Goal: Information Seeking & Learning: Learn about a topic

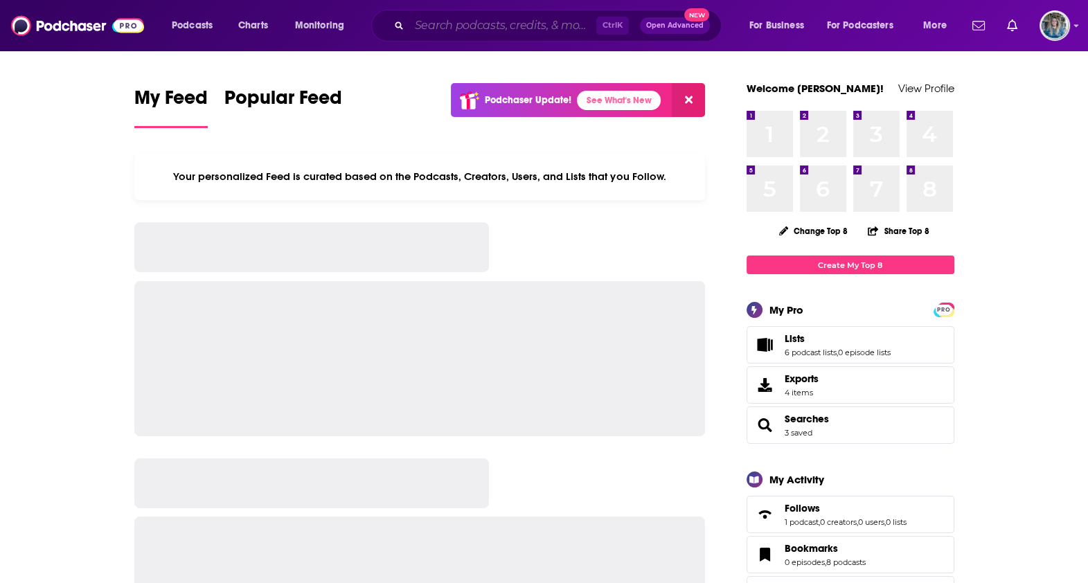
click at [517, 19] on input "Search podcasts, credits, & more..." at bounding box center [502, 26] width 187 height 22
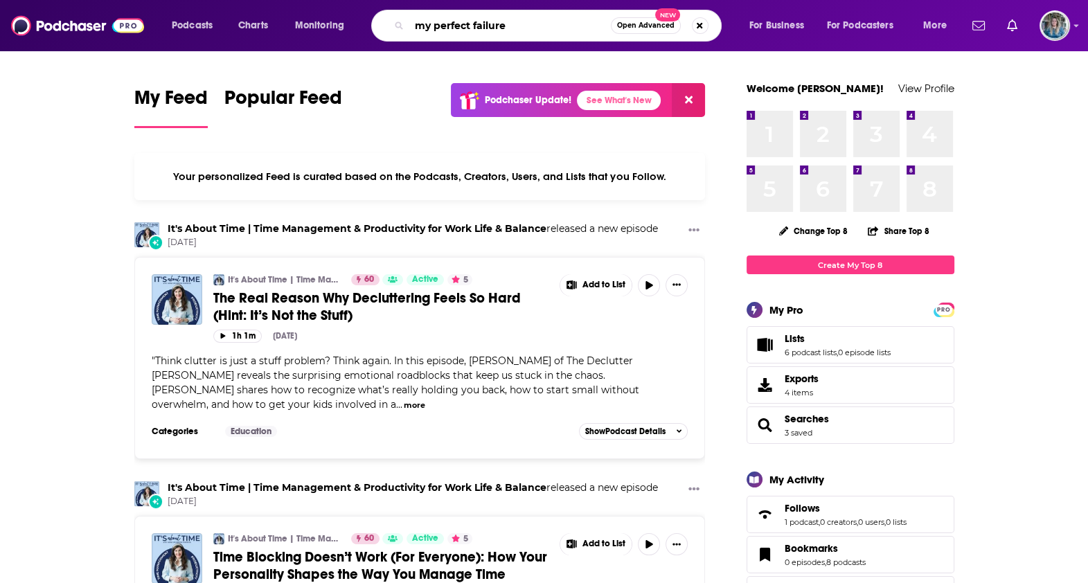
type input "my perfect failure"
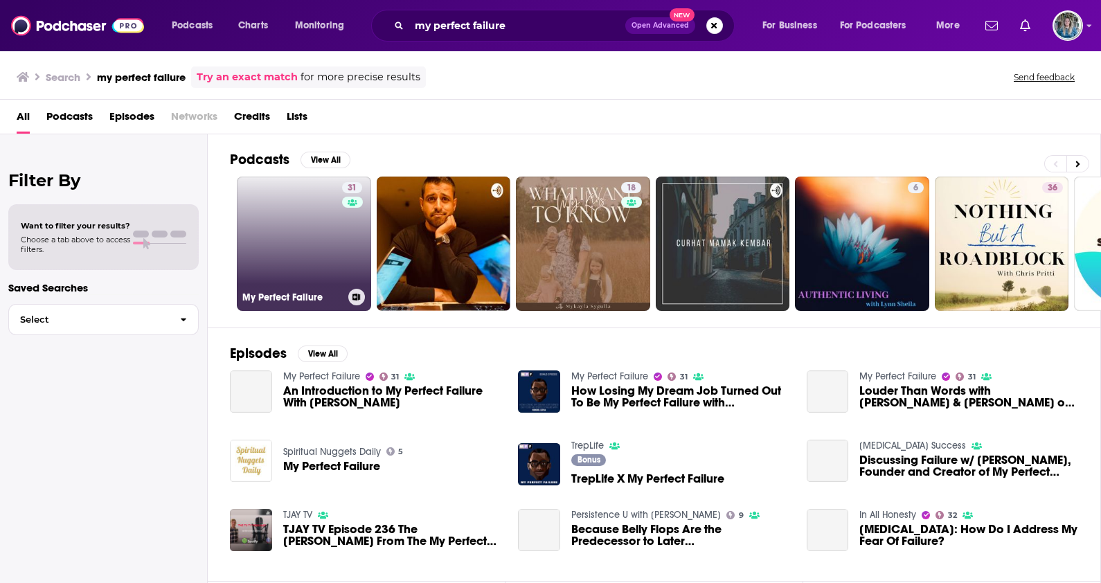
click at [300, 269] on link "31 My Perfect Failure" at bounding box center [304, 244] width 134 height 134
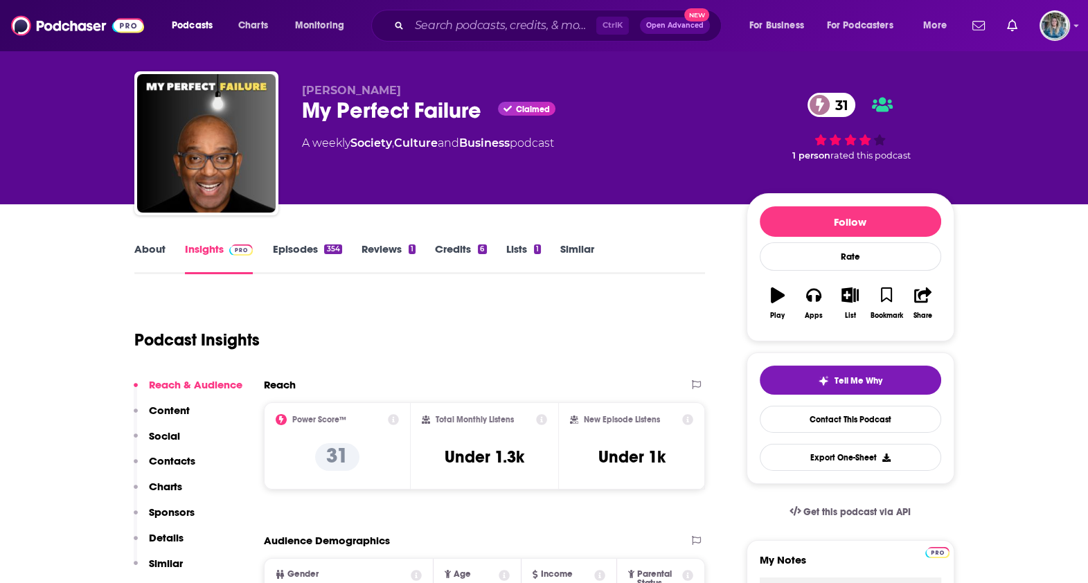
scroll to position [86, 0]
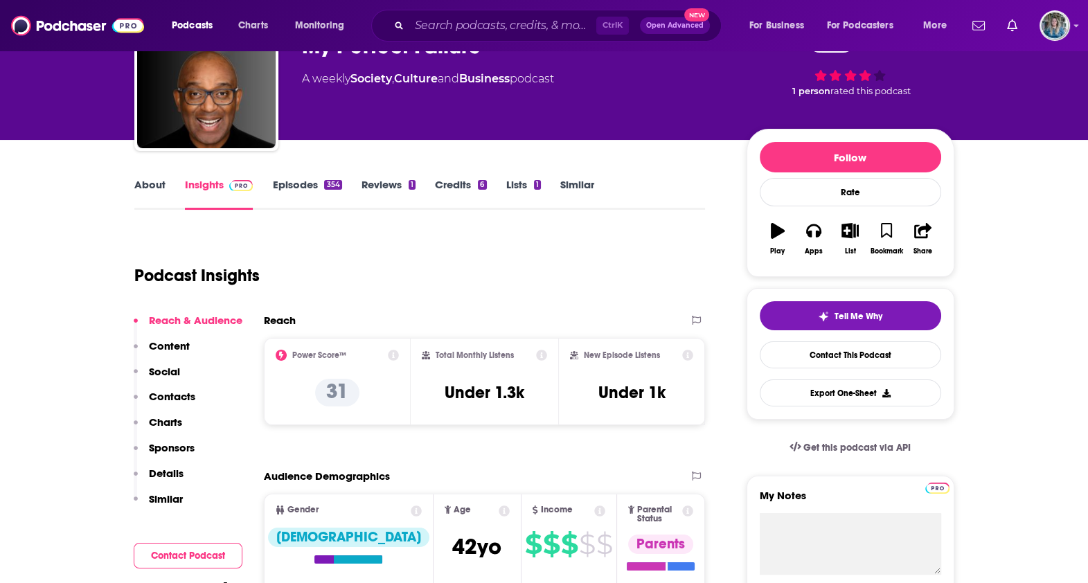
click at [150, 187] on link "About" at bounding box center [149, 194] width 31 height 32
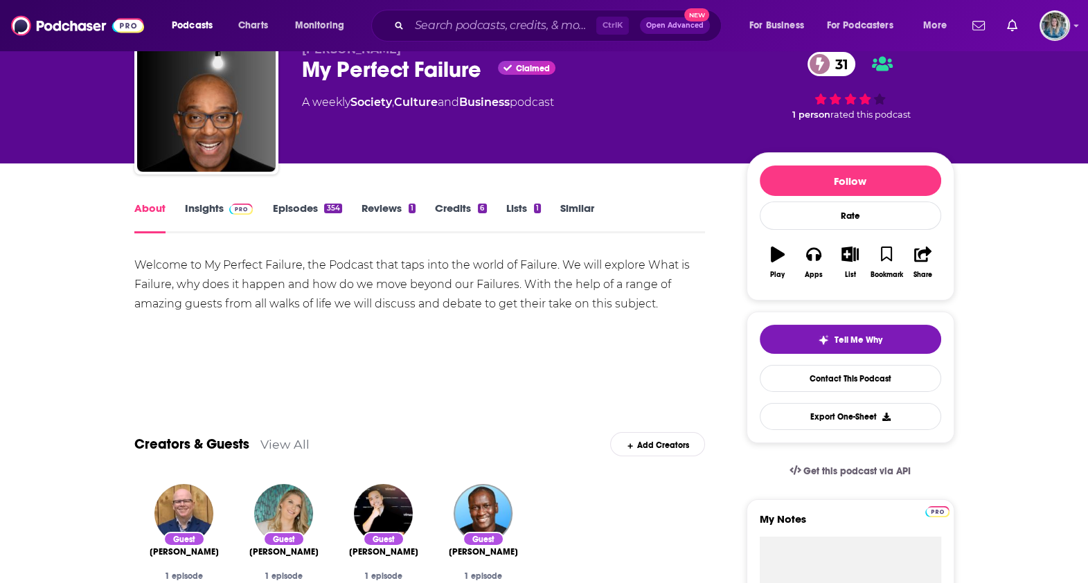
scroll to position [86, 0]
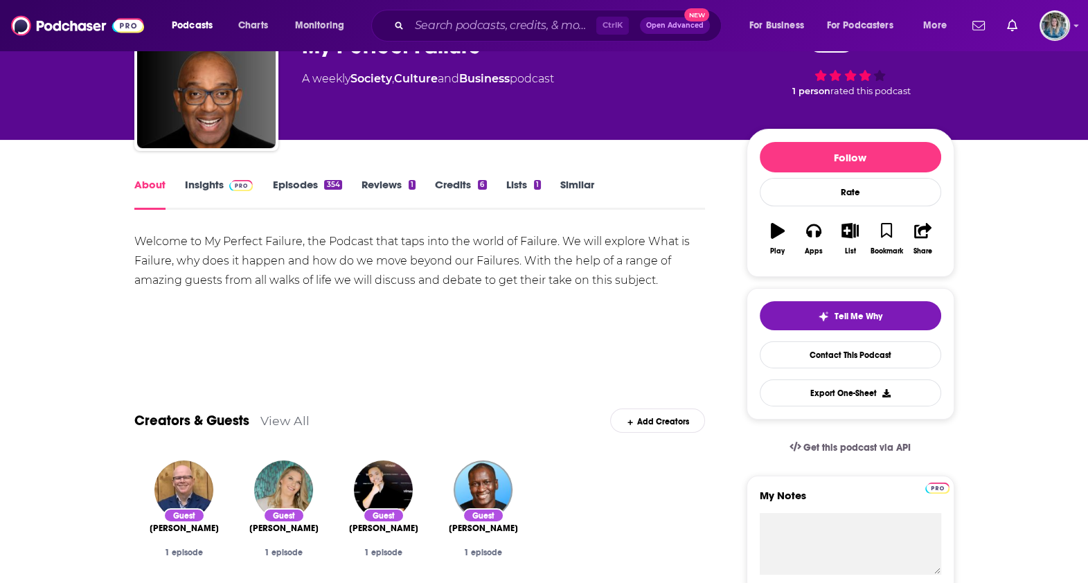
click at [285, 187] on link "Episodes 354" at bounding box center [306, 194] width 69 height 32
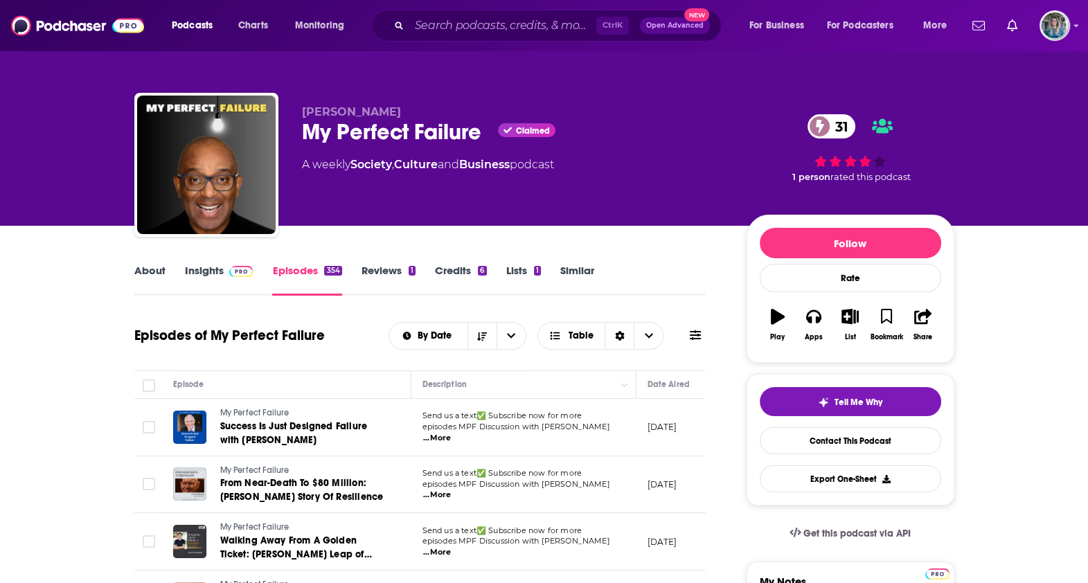
click at [152, 277] on link "About" at bounding box center [149, 280] width 31 height 32
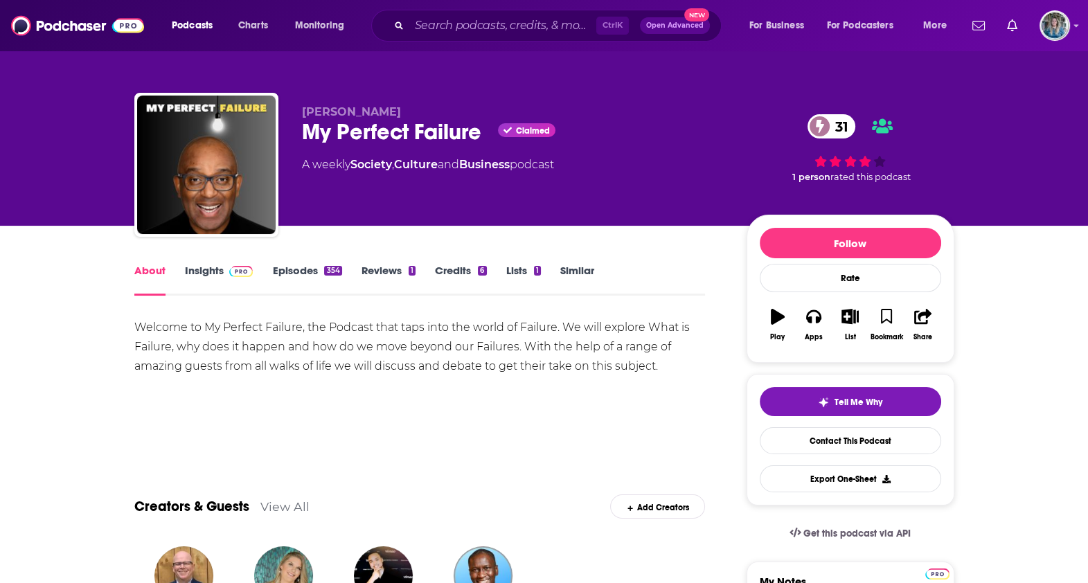
click at [219, 280] on link "Insights" at bounding box center [219, 280] width 69 height 32
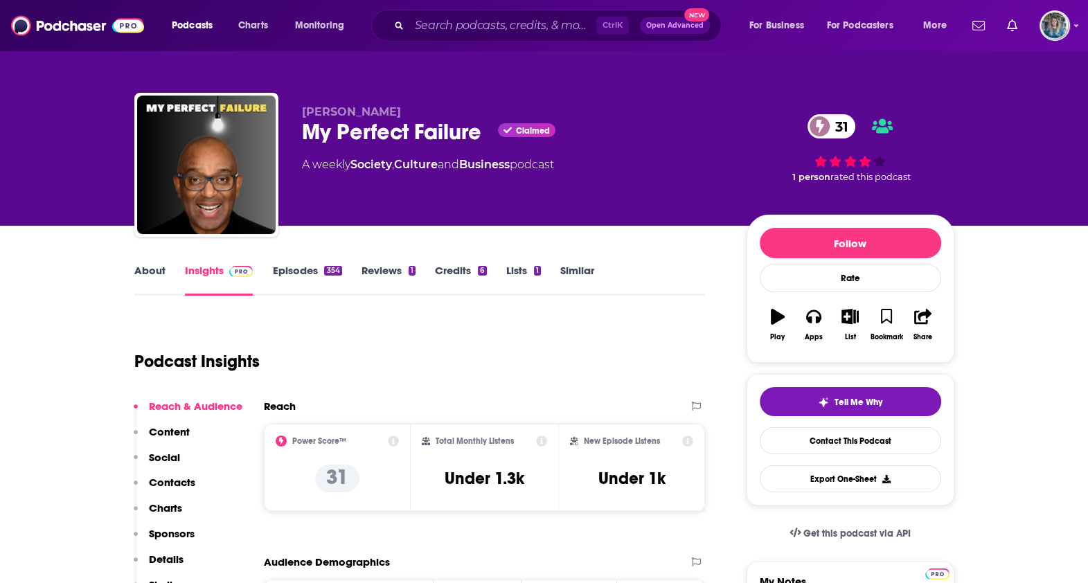
click at [163, 278] on link "About" at bounding box center [149, 280] width 31 height 32
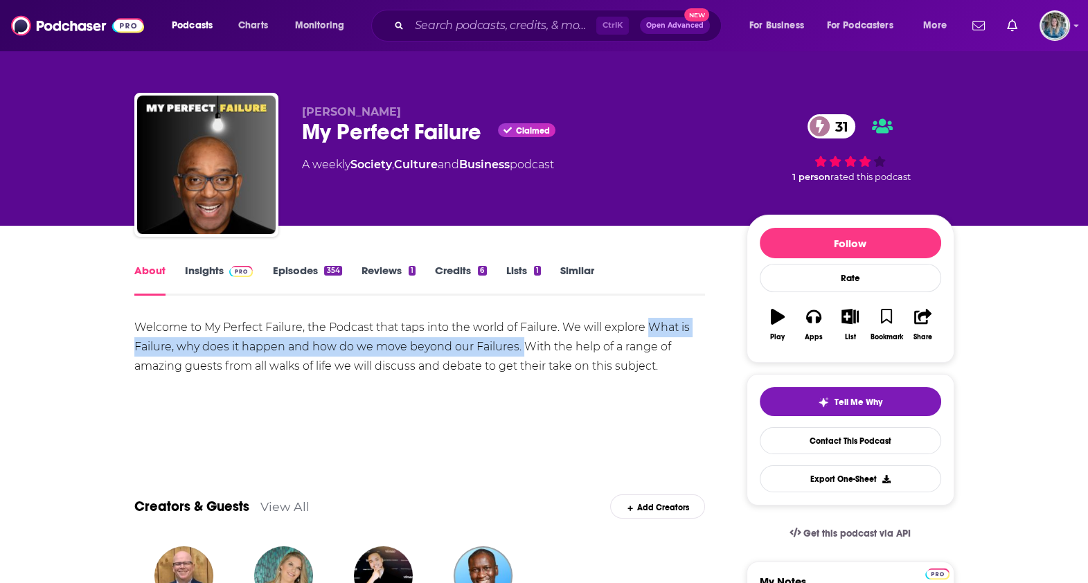
drag, startPoint x: 654, startPoint y: 326, endPoint x: 521, endPoint y: 344, distance: 133.5
click at [521, 344] on div "Welcome to My Perfect Failure, the Podcast that taps into the world of Failure.…" at bounding box center [419, 347] width 571 height 58
copy div "What is Failure, why does it happen and how do we move beyond our Failures."
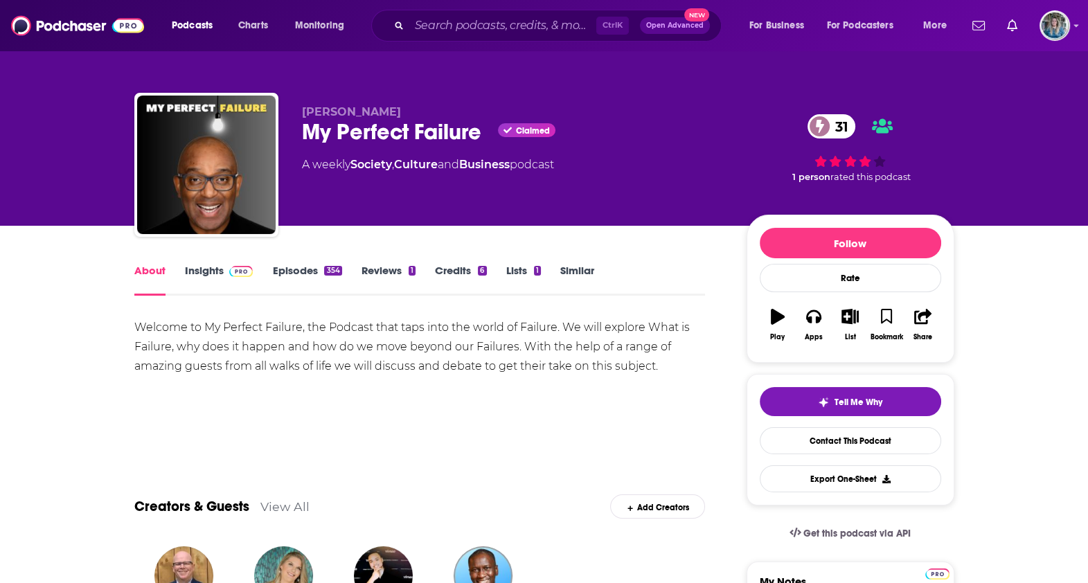
click at [338, 386] on div "Welcome to My Perfect Failure, the Podcast that taps into the world of Failure.…" at bounding box center [419, 366] width 571 height 97
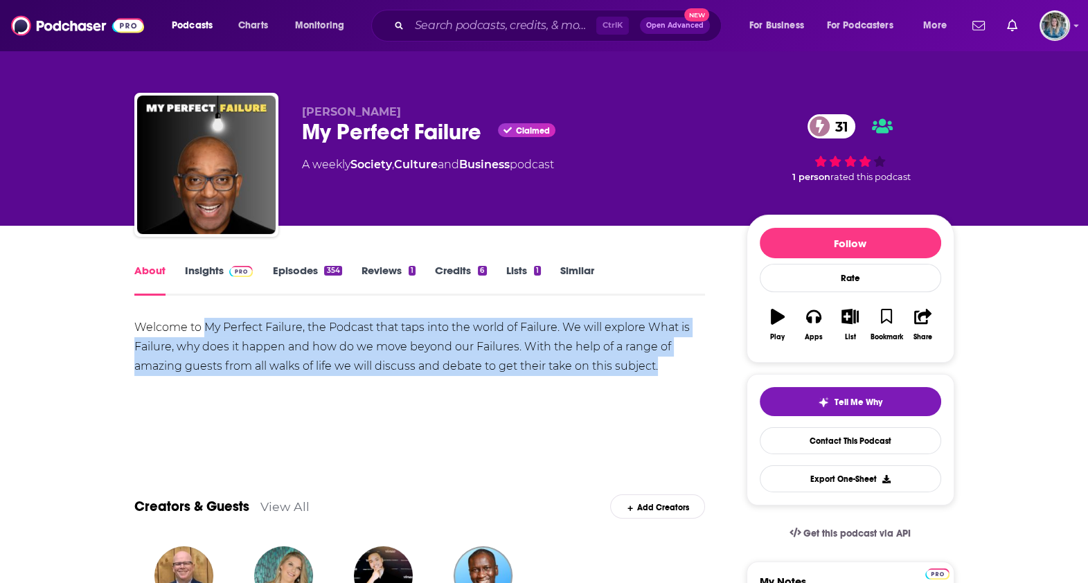
drag, startPoint x: 207, startPoint y: 322, endPoint x: 675, endPoint y: 361, distance: 469.6
click at [675, 361] on div "Welcome to My Perfect Failure, the Podcast that taps into the world of Failure.…" at bounding box center [419, 347] width 571 height 58
copy div "My Perfect Failure, the Podcast that taps into the world of Failure. We will ex…"
